Goal: Transaction & Acquisition: Download file/media

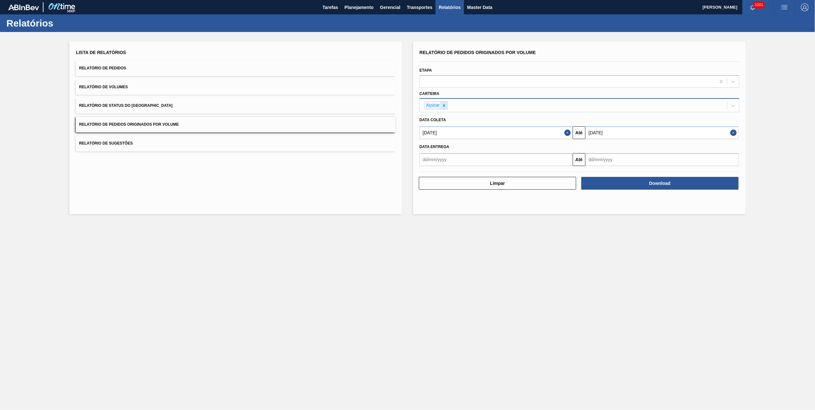
click at [447, 109] on div at bounding box center [444, 105] width 7 height 8
click at [444, 107] on div "Selecione suas carteiras" at bounding box center [573, 104] width 307 height 9
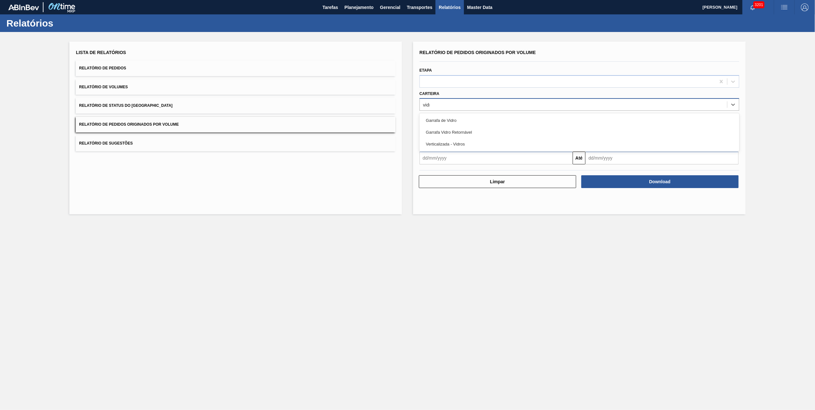
type input "vidro"
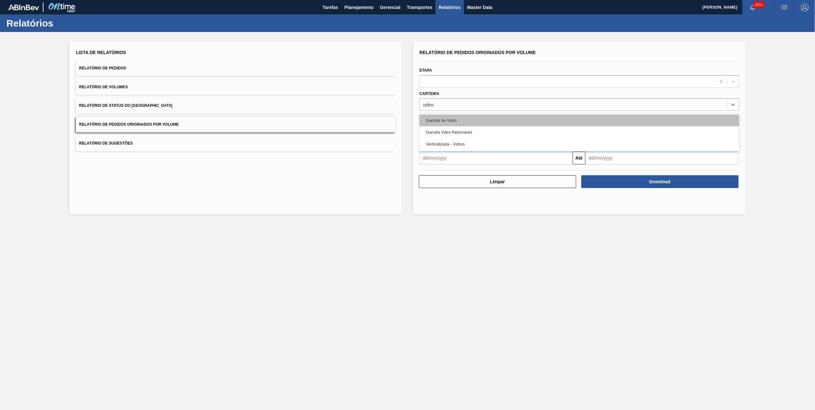
click at [447, 123] on div "Garrafa de Vidro" at bounding box center [580, 121] width 320 height 12
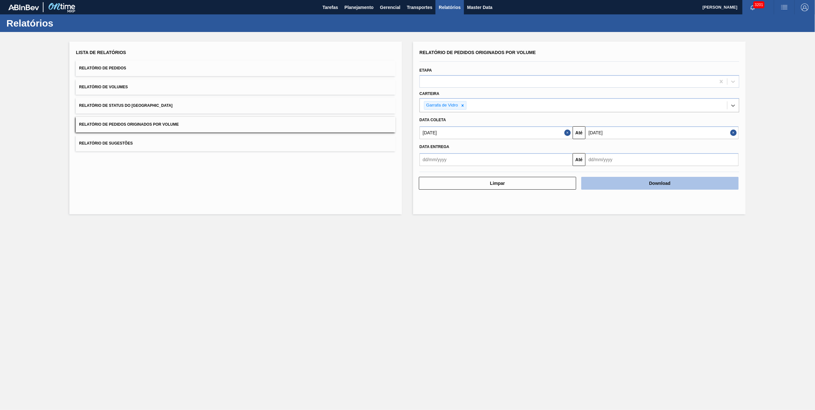
click at [608, 179] on button "Download" at bounding box center [660, 183] width 157 height 13
click at [344, 295] on main "Tarefas Planejamento Gerencial Transportes Relatórios Master Data [PERSON_NAME]…" at bounding box center [407, 205] width 815 height 410
click at [482, 251] on main "Tarefas Planejamento Gerencial Transportes Relatórios Master Data [PERSON_NAME]…" at bounding box center [407, 205] width 815 height 410
click at [462, 109] on div at bounding box center [462, 105] width 7 height 8
click at [463, 105] on div "Selecione suas carteiras" at bounding box center [449, 104] width 52 height 5
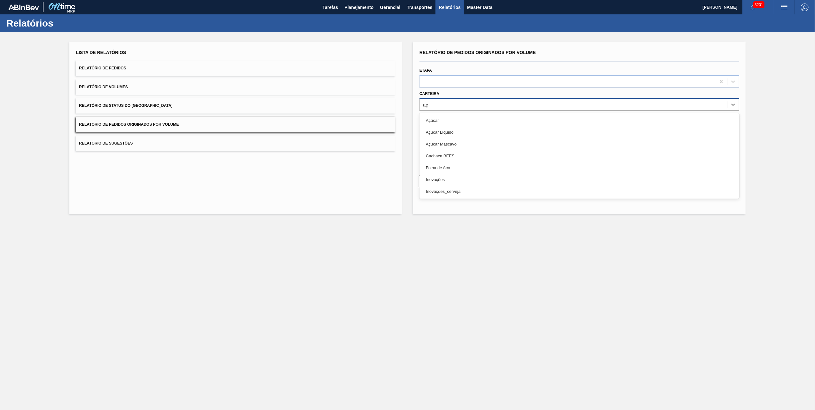
type input "a"
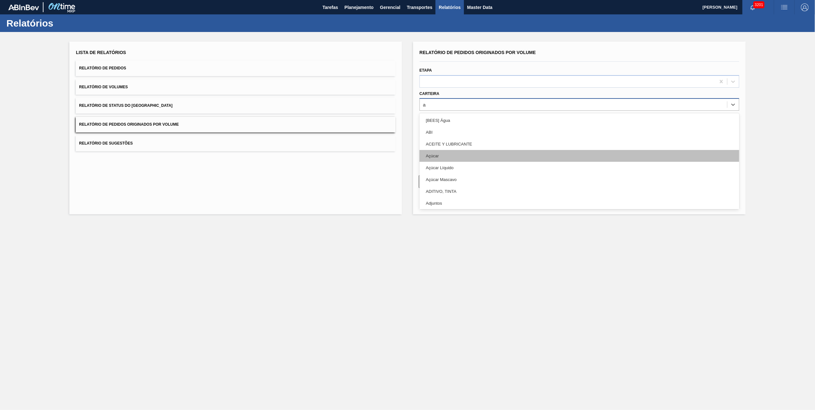
click at [434, 157] on div "Açúcar" at bounding box center [580, 156] width 320 height 12
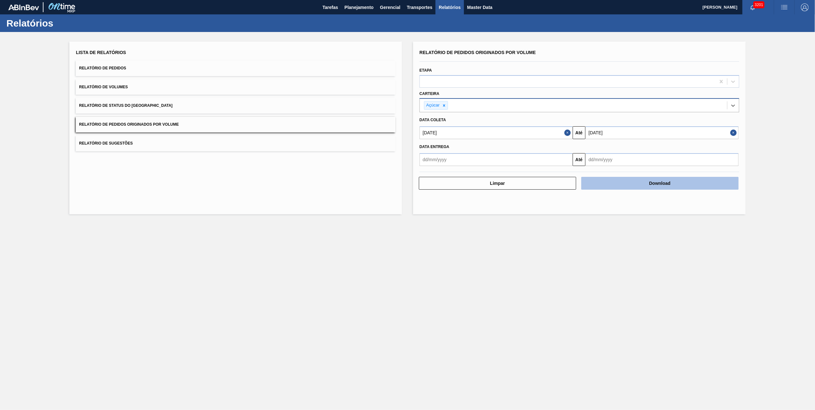
click at [667, 180] on button "Download" at bounding box center [660, 183] width 157 height 13
click at [296, 324] on main "Tarefas Planejamento Gerencial Transportes Relatórios Master Data [PERSON_NAME]…" at bounding box center [407, 205] width 815 height 410
